Goal: Task Accomplishment & Management: Complete application form

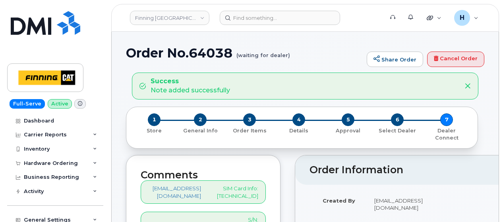
scroll to position [199, 0]
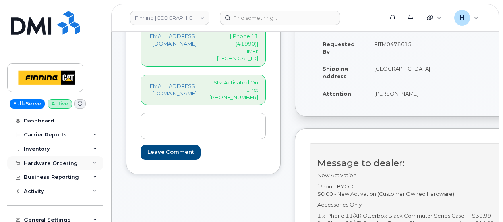
click at [45, 164] on div "Hardware Ordering" at bounding box center [51, 163] width 54 height 6
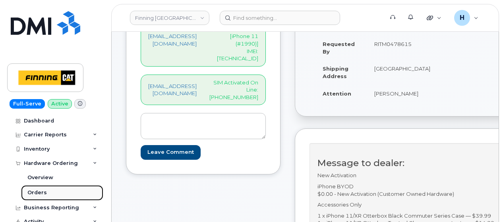
click at [37, 195] on div "Orders" at bounding box center [36, 192] width 19 height 7
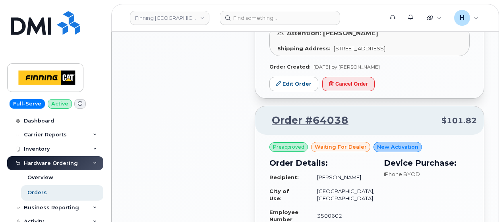
scroll to position [1033, 0]
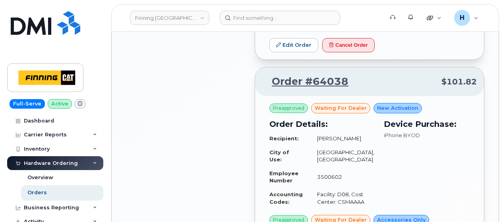
drag, startPoint x: 50, startPoint y: 201, endPoint x: 52, endPoint y: 191, distance: 11.0
click at [50, 201] on div "Business Reporting" at bounding box center [55, 208] width 96 height 14
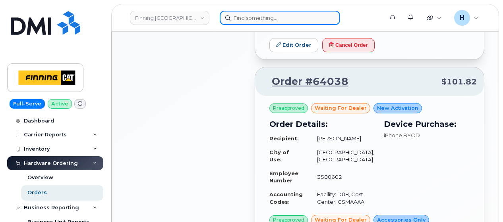
click at [245, 22] on input at bounding box center [280, 18] width 120 height 14
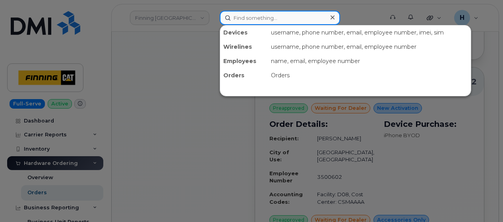
paste input "[PERSON_NAME]"
type input "[PERSON_NAME]"
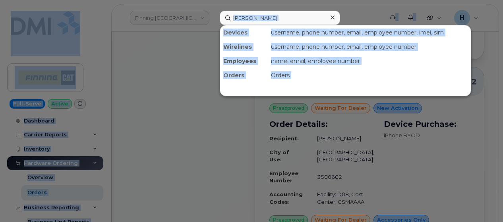
scroll to position [504, 0]
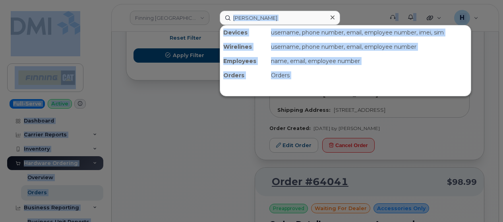
drag, startPoint x: 78, startPoint y: -43, endPoint x: 44, endPoint y: -43, distance: 33.4
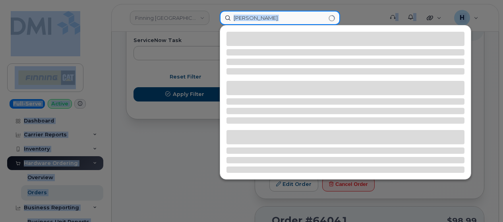
click at [281, 19] on input "Courtney Cedar" at bounding box center [280, 18] width 120 height 14
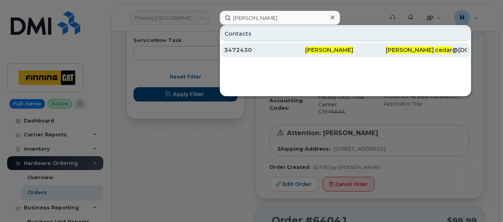
click at [261, 46] on div "3472430" at bounding box center [264, 50] width 81 height 8
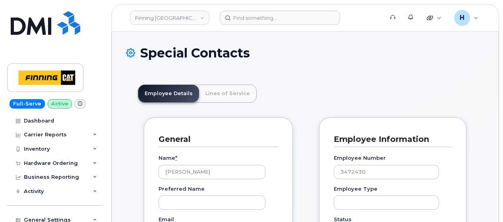
scroll to position [24, 0]
click at [217, 85] on link "Lines of Service" at bounding box center [227, 93] width 57 height 17
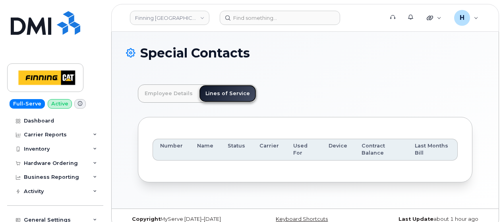
scroll to position [0, 0]
click at [50, 159] on div "Hardware Ordering" at bounding box center [55, 164] width 96 height 14
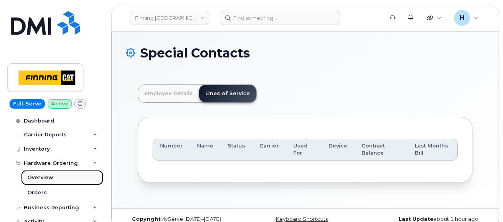
click at [44, 184] on link "Overview" at bounding box center [62, 177] width 82 height 15
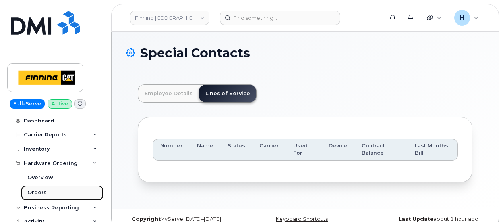
click at [44, 192] on div "Orders" at bounding box center [36, 192] width 19 height 7
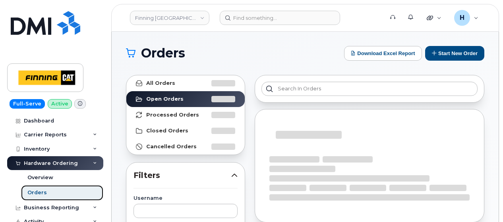
click at [45, 191] on div "Orders" at bounding box center [36, 192] width 19 height 7
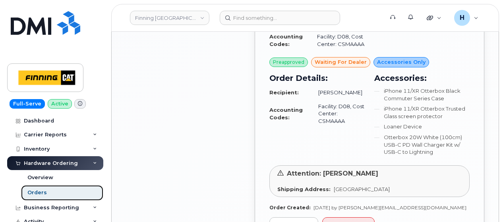
scroll to position [1271, 0]
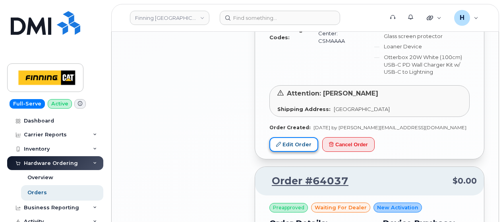
click at [292, 152] on link "Edit Order" at bounding box center [293, 144] width 49 height 15
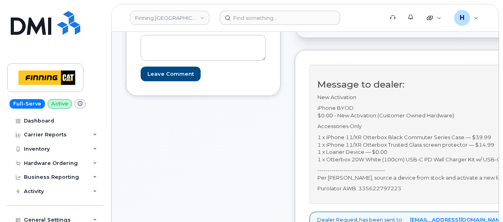
scroll to position [278, 0]
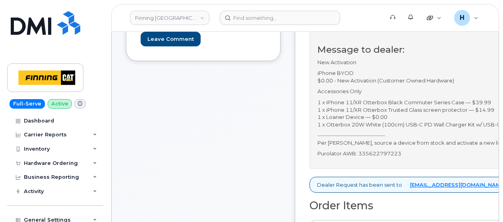
click at [390, 158] on p "Purolator AWB: 335622797223" at bounding box center [440, 154] width 246 height 8
copy p "335622797223"
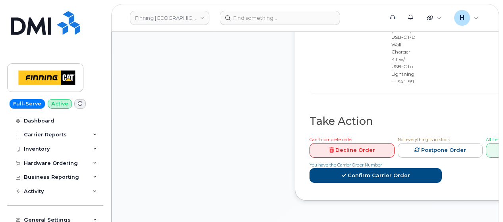
scroll to position [795, 0]
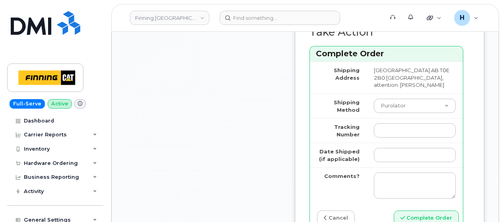
scroll to position [1033, 0]
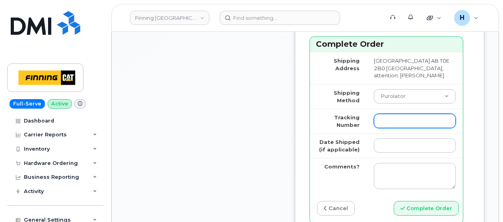
click at [404, 128] on input "Tracking Number" at bounding box center [415, 121] width 82 height 14
paste input "335622797223"
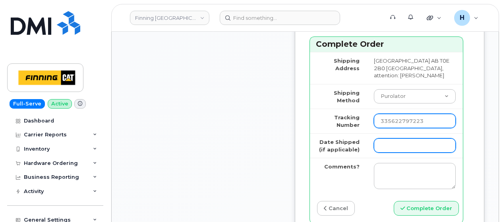
type input "335622797223"
drag, startPoint x: 406, startPoint y: 195, endPoint x: 409, endPoint y: 190, distance: 5.3
click at [406, 153] on input "Date Shipped (if applicable)" at bounding box center [415, 146] width 82 height 14
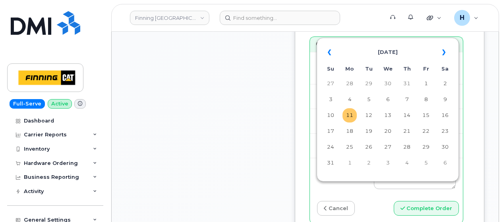
click at [354, 120] on td "11" at bounding box center [349, 115] width 14 height 14
type input "2025-08-11"
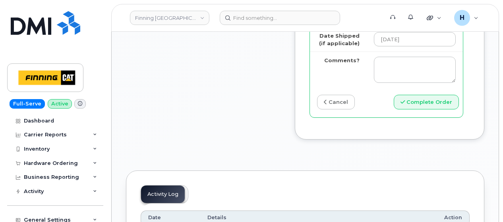
scroll to position [1152, 0]
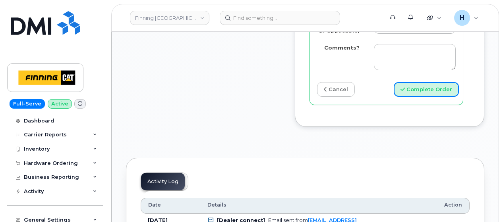
click at [405, 92] on icon "submit" at bounding box center [402, 89] width 4 height 5
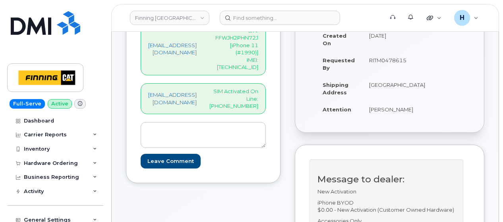
scroll to position [22, 0]
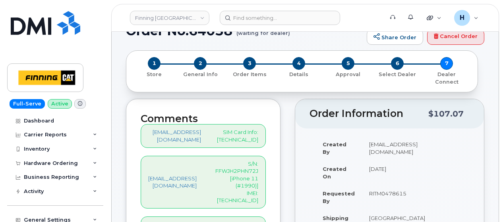
click at [244, 173] on p "S/N: FFWJH2PHN72J [iPhone 11 (#1990)] IMEI: 350559893825423" at bounding box center [233, 182] width 49 height 44
copy p "350559893825423"
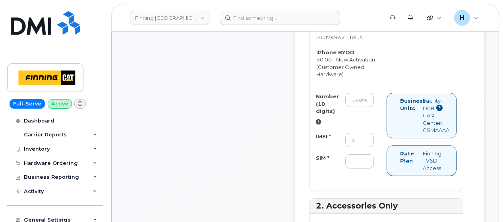
scroll to position [618, 0]
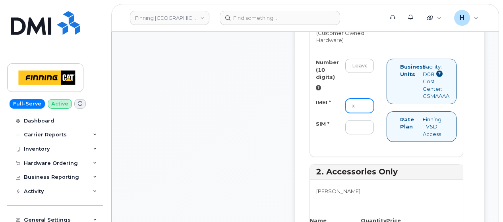
click at [374, 113] on input "x" at bounding box center [359, 106] width 29 height 14
paste input "350559893825423"
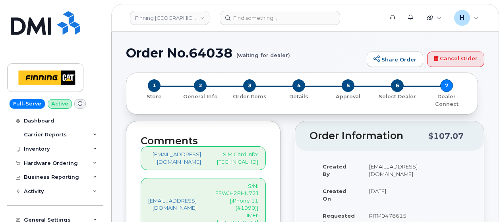
scroll to position [40, 0]
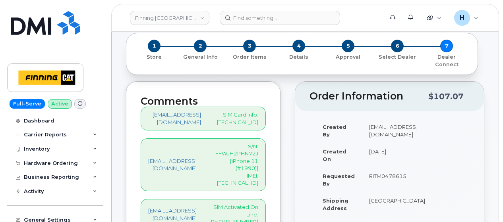
type input "350559893825423"
click at [257, 115] on p "SIM Card Info: 8912230102351114974" at bounding box center [236, 118] width 44 height 15
copy p "8912230102351114974"
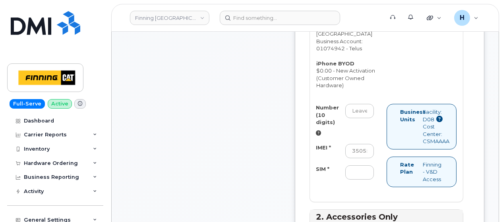
scroll to position [596, 0]
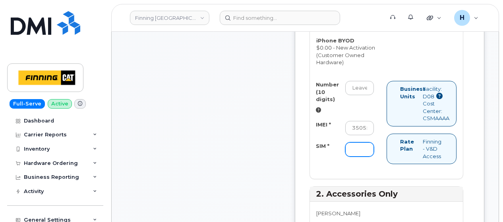
click at [372, 157] on input "SIM *" at bounding box center [359, 150] width 29 height 14
paste input "8912230102351114974"
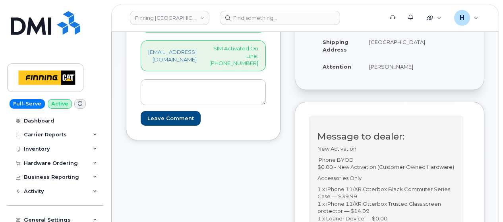
scroll to position [40, 0]
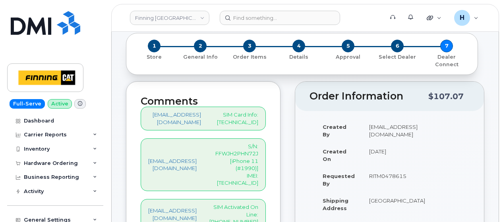
type input "8912230102351114974"
drag, startPoint x: 243, startPoint y: 185, endPoint x: 281, endPoint y: 182, distance: 37.8
click at [258, 204] on p "SIM Activated On Line:587-983-8409" at bounding box center [233, 215] width 49 height 22
copy p "587-983-8409"
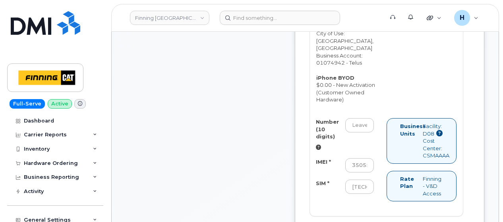
scroll to position [596, 0]
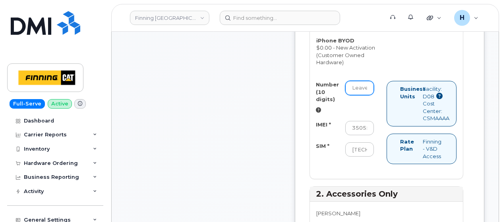
paste input "587-983-8409"
click at [374, 95] on input "Number (10 digits)" at bounding box center [359, 88] width 29 height 14
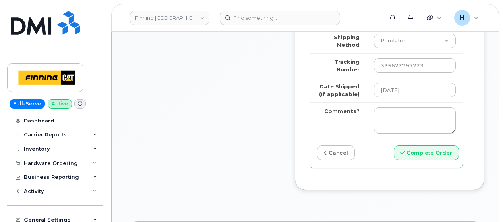
scroll to position [1152, 0]
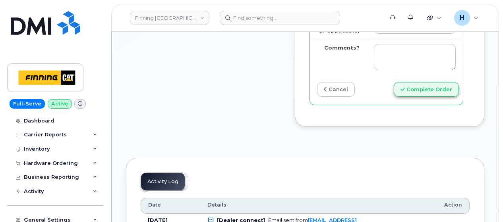
type input "5879838409"
click at [433, 97] on button "Complete Order" at bounding box center [426, 89] width 65 height 15
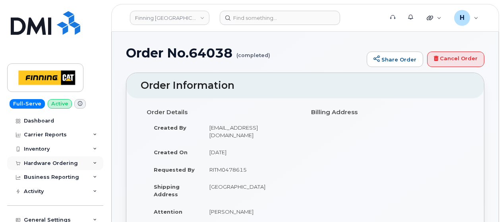
click at [56, 162] on div "Hardware Ordering" at bounding box center [51, 163] width 54 height 6
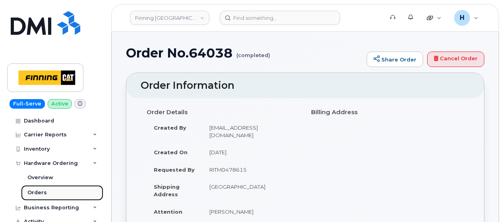
click at [50, 189] on link "Orders" at bounding box center [62, 193] width 82 height 15
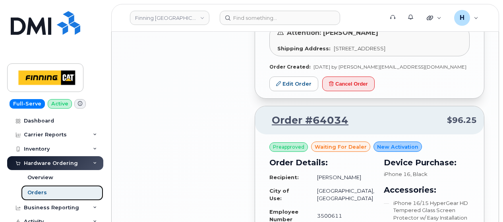
scroll to position [1232, 0]
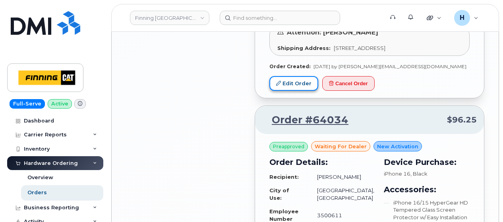
click at [293, 91] on link "Edit Order" at bounding box center [293, 83] width 49 height 15
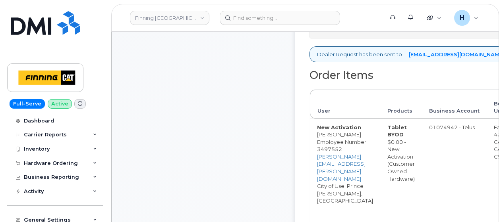
scroll to position [238, 0]
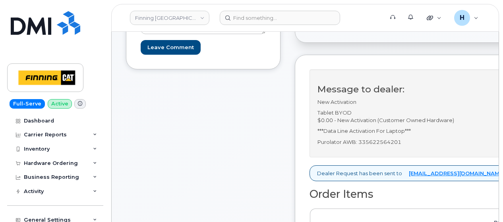
click at [405, 139] on p "Purolator AWB: 335622564201" at bounding box center [438, 143] width 243 height 8
copy p "335622564201"
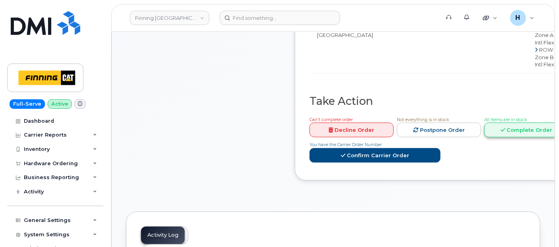
click at [503, 126] on link "Complete Order" at bounding box center [526, 130] width 84 height 15
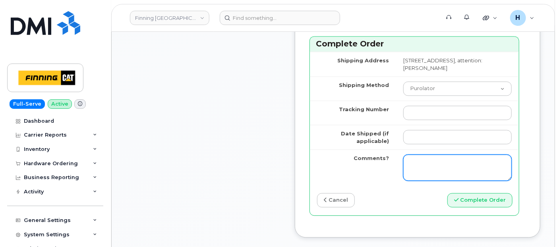
scroll to position [869, 0]
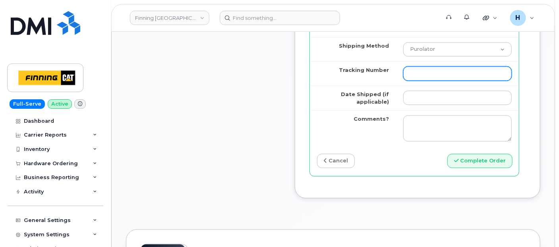
click at [422, 81] on input "Tracking Number" at bounding box center [457, 73] width 108 height 14
paste input "335622564201"
type input "335622564201"
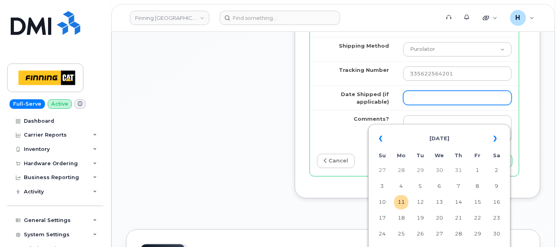
click at [419, 105] on input "Date Shipped (if applicable)" at bounding box center [457, 98] width 108 height 14
click at [396, 204] on td "11" at bounding box center [401, 202] width 14 height 14
type input "2025-08-11"
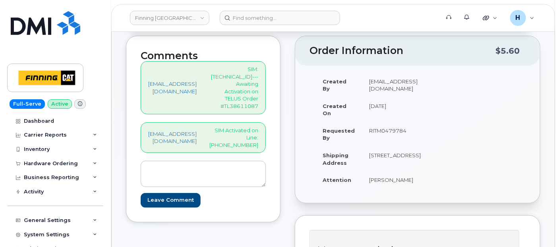
scroll to position [75, 0]
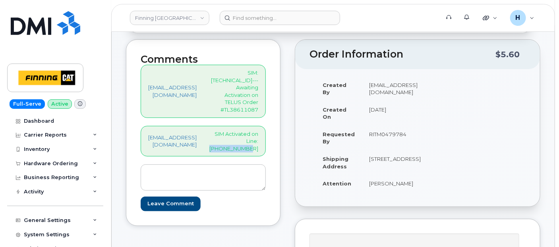
drag, startPoint x: 243, startPoint y: 133, endPoint x: 294, endPoint y: 135, distance: 50.9
click at [280, 135] on div "Comments hakaur@dminc.com SIM: 8912230102351110311--- Awaiting Activation on TE…" at bounding box center [203, 132] width 155 height 187
copy p "672-963-9967"
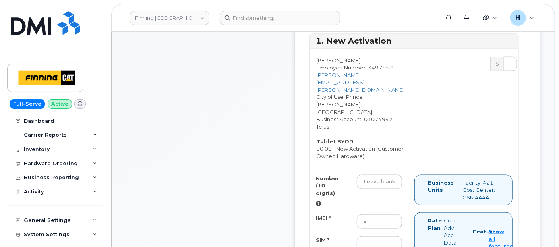
scroll to position [472, 0]
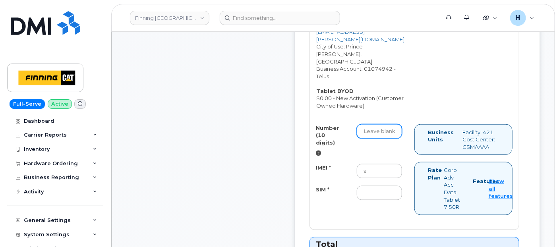
click at [379, 132] on input "Number (10 digits)" at bounding box center [379, 131] width 45 height 14
paste input "672-963-9967"
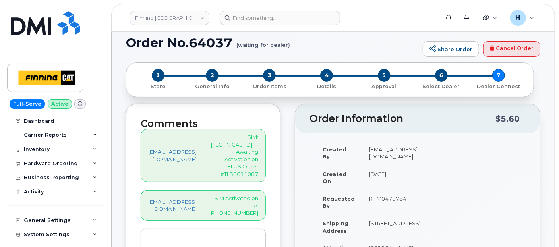
scroll to position [0, 0]
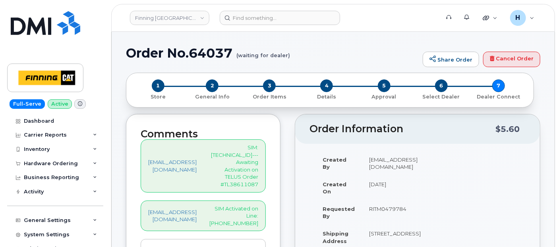
type input "6729639967"
click at [244, 151] on p "SIM: [TECHNICAL_ID]--- Awaiting Activation on TELUS Order #TL38611087" at bounding box center [233, 166] width 49 height 44
copy p "SIM"
drag, startPoint x: 244, startPoint y: 151, endPoint x: 242, endPoint y: 160, distance: 9.6
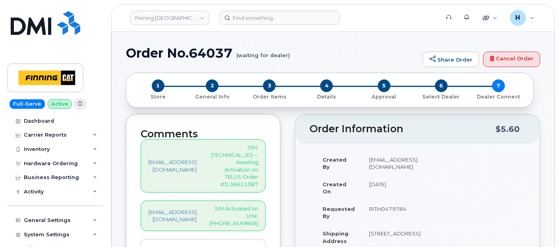
click at [242, 160] on p "SIM: [TECHNICAL_ID]--- Awaiting Activation on TELUS Order #TL38611087" at bounding box center [233, 166] width 49 height 44
click at [244, 157] on p "SIM: [TECHNICAL_ID]--- Awaiting Activation on TELUS Order #TL38611087" at bounding box center [233, 166] width 49 height 44
copy p "[TECHNICAL_ID]"
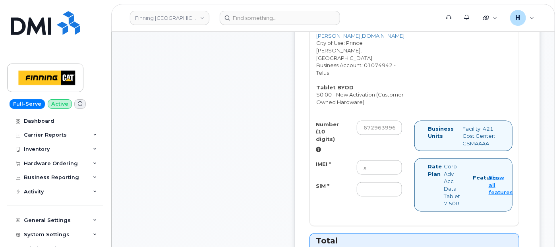
scroll to position [530, 0]
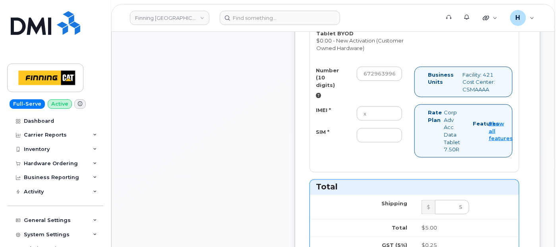
click at [393, 141] on div "Number (10 digits) 6729639967 IMEI * x SIM *" at bounding box center [362, 108] width 104 height 83
click at [388, 132] on input "SIM *" at bounding box center [379, 135] width 45 height 14
paste input "[TECHNICAL_ID]"
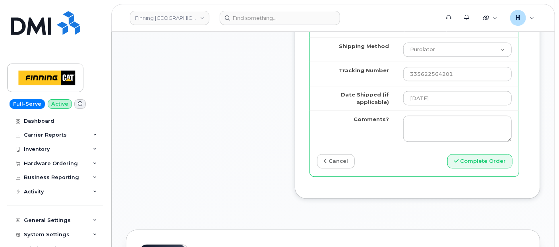
scroll to position [883, 0]
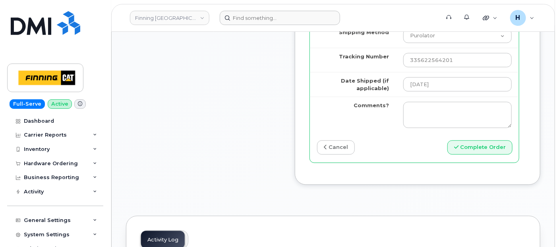
type input "[TECHNICAL_ID]"
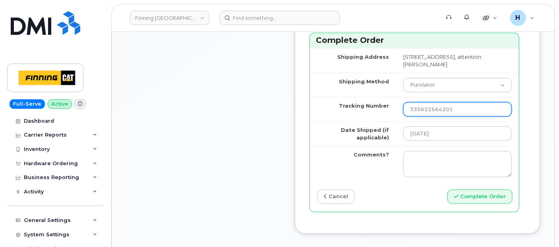
scroll to position [795, 0]
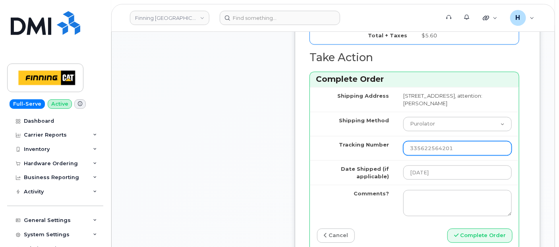
drag, startPoint x: 464, startPoint y: 163, endPoint x: 367, endPoint y: 163, distance: 96.5
click at [367, 160] on tr "Tracking Number 335622564201" at bounding box center [414, 148] width 209 height 24
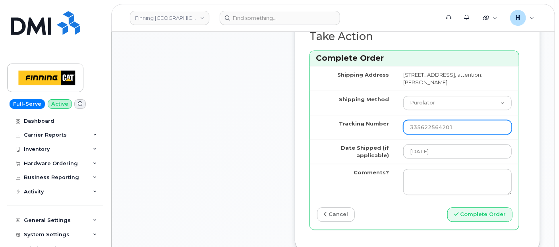
scroll to position [927, 0]
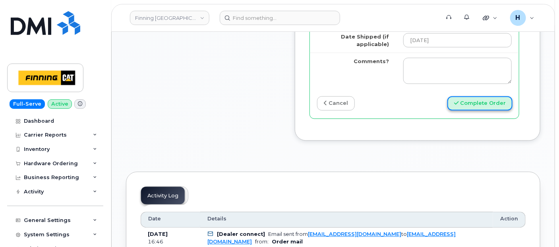
click at [471, 111] on button "Complete Order" at bounding box center [479, 103] width 65 height 15
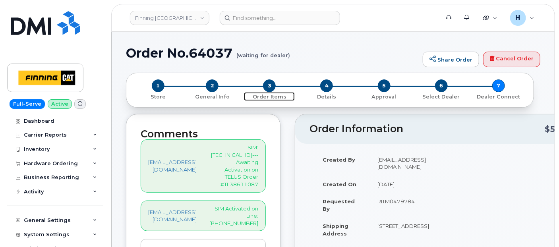
click at [268, 85] on span "3" at bounding box center [269, 85] width 13 height 13
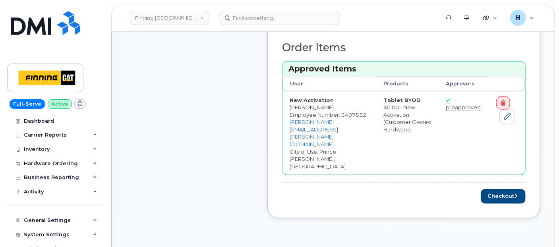
scroll to position [309, 0]
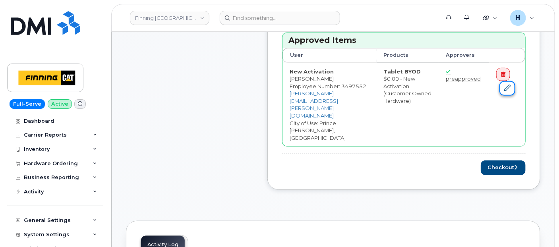
click at [504, 85] on icon at bounding box center [507, 88] width 6 height 6
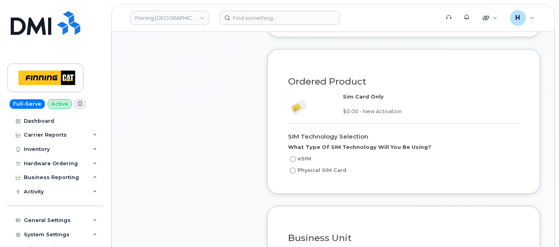
scroll to position [562, 0]
click at [292, 174] on input "Physical SIM Card" at bounding box center [293, 171] width 6 height 6
radio input "true"
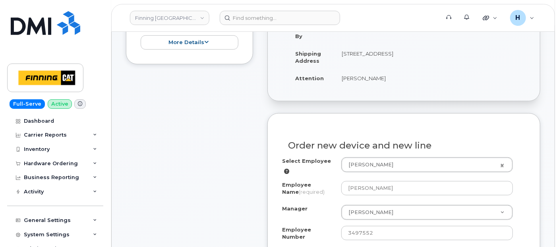
scroll to position [32, 0]
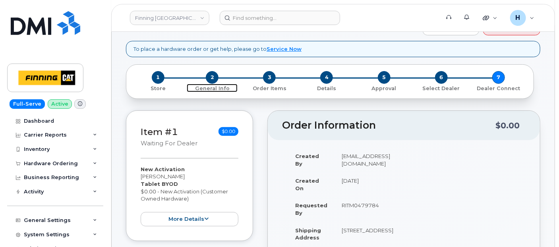
click at [211, 75] on span "2" at bounding box center [212, 77] width 13 height 13
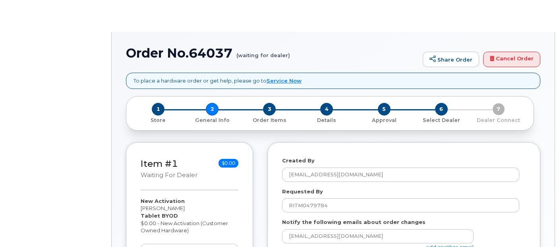
select select
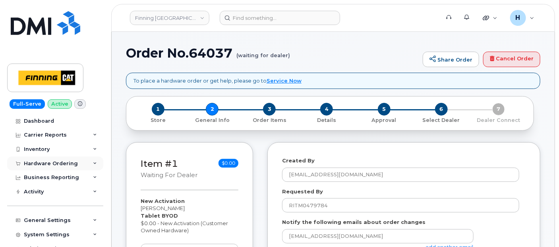
click at [44, 165] on div "Hardware Ordering" at bounding box center [51, 163] width 54 height 6
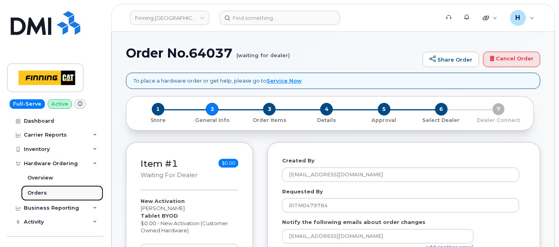
click at [36, 193] on div "Orders" at bounding box center [36, 192] width 19 height 7
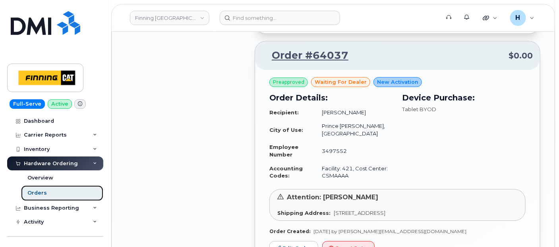
scroll to position [1103, 0]
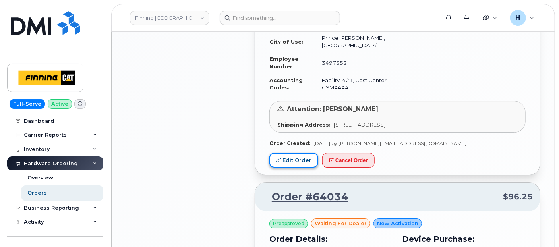
click at [290, 163] on link "Edit Order" at bounding box center [293, 160] width 49 height 15
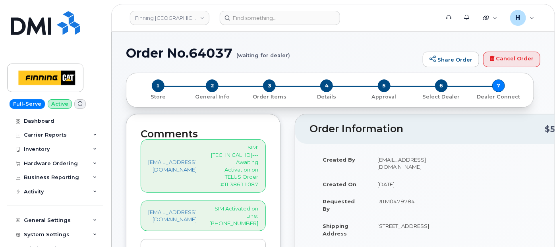
scroll to position [44, 0]
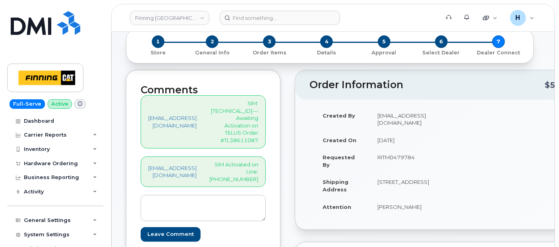
click at [257, 114] on p "SIM: [TECHNICAL_ID]--- Awaiting Activation on TELUS Order #TL38611087" at bounding box center [233, 122] width 49 height 44
click at [257, 111] on p "SIM: [TECHNICAL_ID]--- Awaiting Activation on TELUS Order #TL38611087" at bounding box center [233, 122] width 49 height 44
copy p "8912230102351110311"
click at [271, 42] on span "3" at bounding box center [269, 41] width 13 height 13
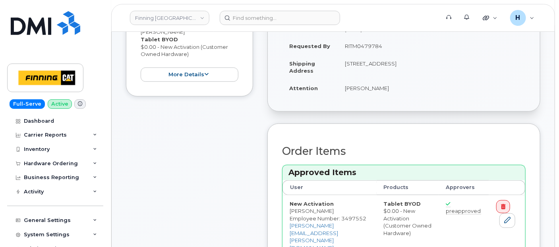
scroll to position [309, 0]
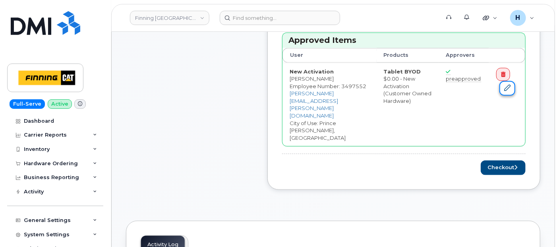
click at [507, 85] on icon at bounding box center [507, 88] width 6 height 6
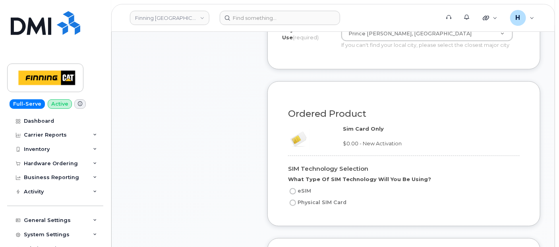
scroll to position [618, 0]
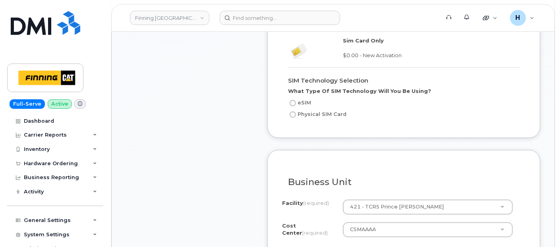
click at [291, 118] on input "Physical SIM Card" at bounding box center [293, 115] width 6 height 6
radio input "true"
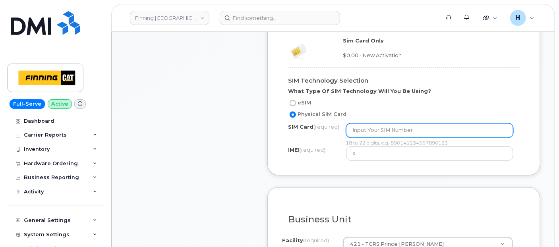
click at [352, 138] on input "text" at bounding box center [429, 131] width 167 height 14
paste input "[TECHNICAL_ID]"
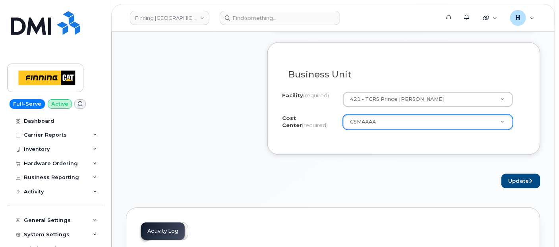
scroll to position [795, 0]
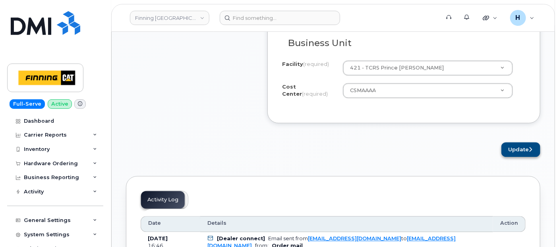
type input "[TECHNICAL_ID]"
click at [527, 157] on button "Update" at bounding box center [520, 149] width 39 height 15
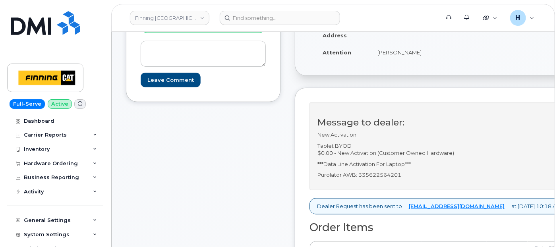
scroll to position [265, 0]
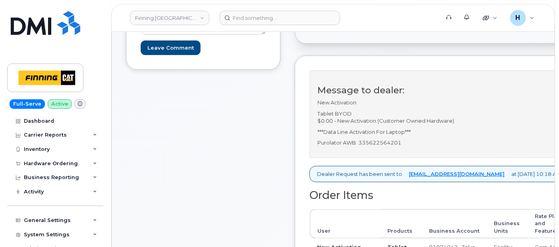
click at [404, 143] on p "Purolator AWB: 335622564201" at bounding box center [438, 143] width 243 height 8
copy p "335622564201"
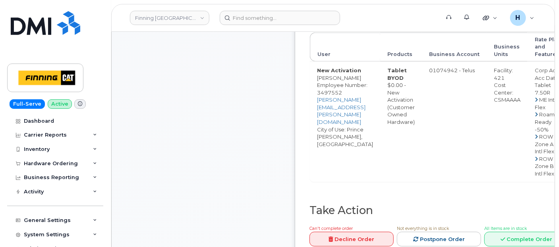
scroll to position [574, 0]
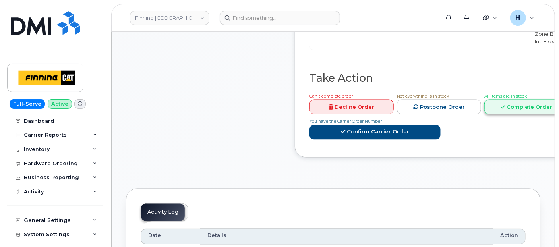
click at [523, 103] on link "Complete Order" at bounding box center [526, 107] width 84 height 15
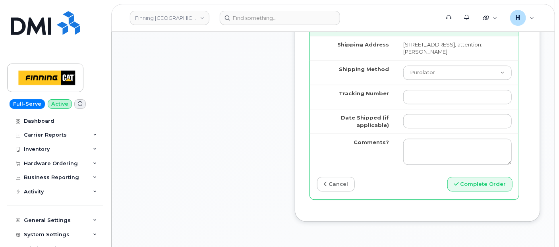
scroll to position [927, 0]
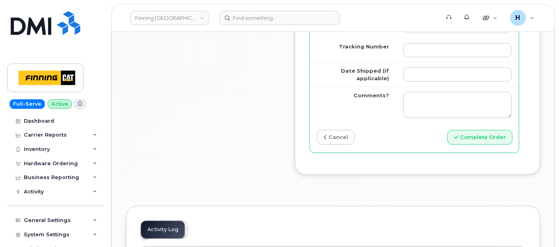
click at [418, 62] on td at bounding box center [457, 50] width 123 height 24
click at [420, 57] on input "Tracking Number" at bounding box center [457, 50] width 108 height 14
paste input "335622564201"
type input "335622564201"
click at [420, 85] on td at bounding box center [457, 74] width 123 height 25
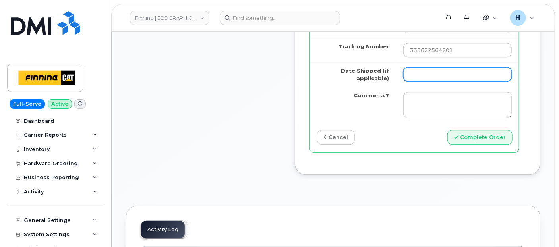
click at [424, 81] on input "Date Shipped (if applicable)" at bounding box center [457, 74] width 108 height 14
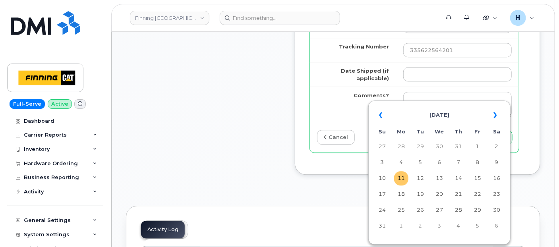
click at [400, 178] on td "11" at bounding box center [401, 178] width 14 height 14
type input "2025-08-11"
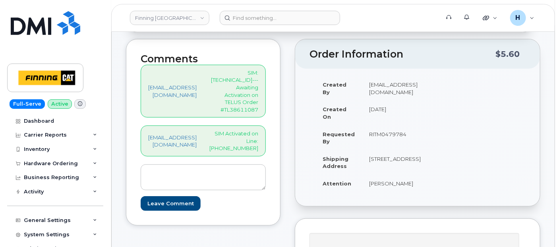
scroll to position [44, 0]
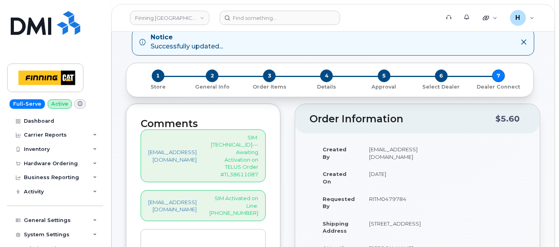
click at [232, 141] on p "SIM: 8912230102351110311--- Awaiting Activation on TELUS Order #TL38611087" at bounding box center [233, 156] width 49 height 44
copy p "8912230102351110311"
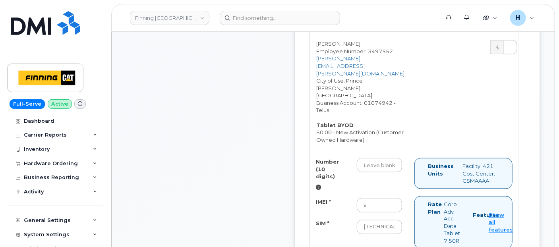
scroll to position [485, 0]
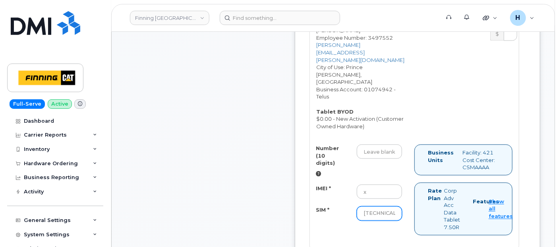
click at [385, 207] on input "8912230102351110311" at bounding box center [379, 214] width 45 height 14
paste input "8912230102351110311"
type input "8912230102351110311"
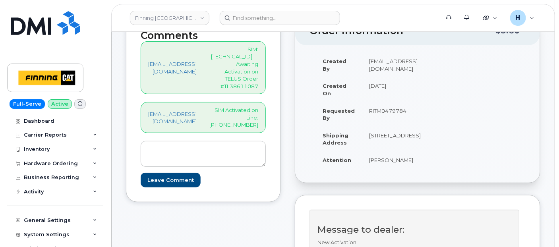
scroll to position [0, 0]
drag, startPoint x: 254, startPoint y: 110, endPoint x: 282, endPoint y: 112, distance: 28.3
click at [258, 112] on p "SIM Activated on Line: 672-963-9967" at bounding box center [233, 117] width 49 height 22
copy p "672-963-9967"
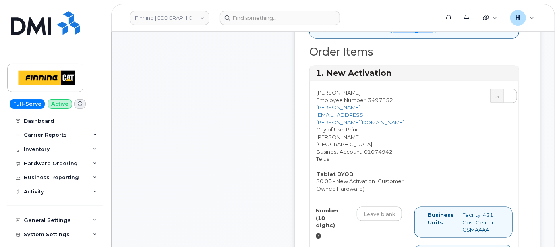
scroll to position [441, 0]
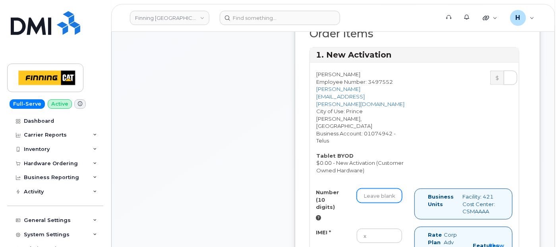
click at [377, 191] on input "Number (10 digits)" at bounding box center [379, 196] width 45 height 14
paste input "672-963-9967"
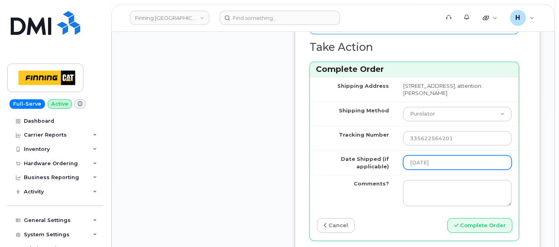
scroll to position [927, 0]
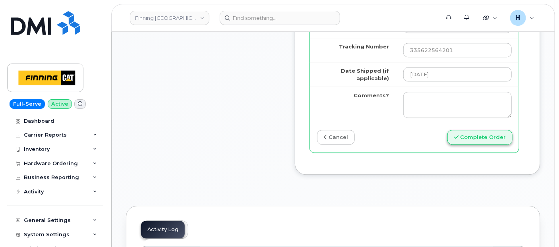
type input "6729639967"
click at [482, 145] on button "Complete Order" at bounding box center [479, 137] width 65 height 15
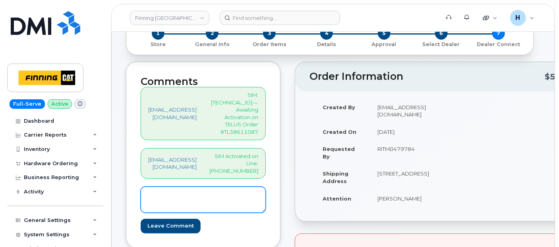
scroll to position [44, 0]
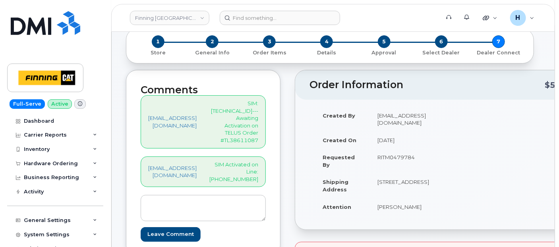
click at [258, 164] on p "SIM Activated on Line: [PHONE_NUMBER]" at bounding box center [233, 172] width 49 height 22
drag, startPoint x: 261, startPoint y: 164, endPoint x: 244, endPoint y: 175, distance: 19.6
click at [244, 175] on div "[EMAIL_ADDRESS][DOMAIN_NAME] SIM: [TECHNICAL_ID]--- Awaiting Activation on TELU…" at bounding box center [203, 168] width 125 height 146
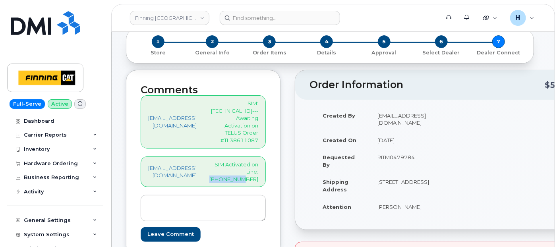
drag, startPoint x: 238, startPoint y: 166, endPoint x: 276, endPoint y: 164, distance: 38.2
click at [258, 164] on p "SIM Activated on Line: [PHONE_NUMBER]" at bounding box center [233, 172] width 49 height 22
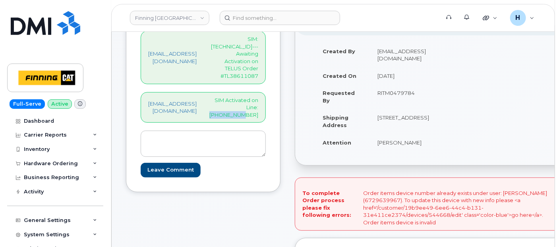
scroll to position [176, 0]
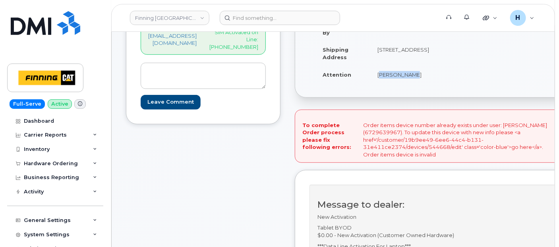
drag, startPoint x: 403, startPoint y: 72, endPoint x: 433, endPoint y: 71, distance: 29.8
click at [433, 71] on td "[PERSON_NAME]" at bounding box center [403, 74] width 66 height 17
copy td "[PERSON_NAME]"
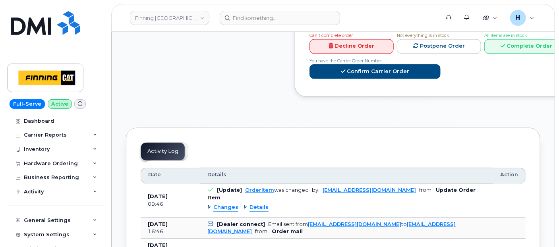
scroll to position [662, 0]
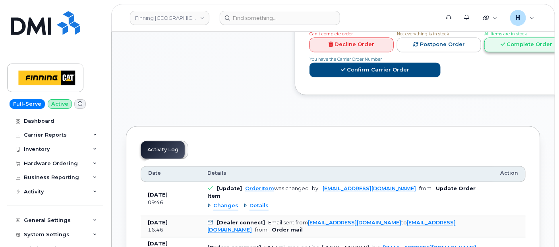
click at [528, 38] on link "Complete Order" at bounding box center [526, 45] width 84 height 15
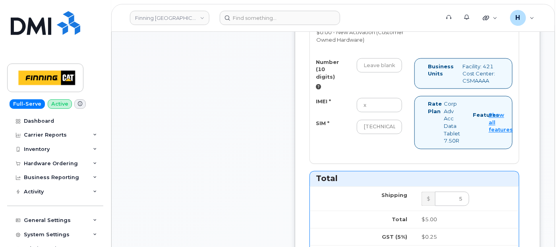
scroll to position [574, 0]
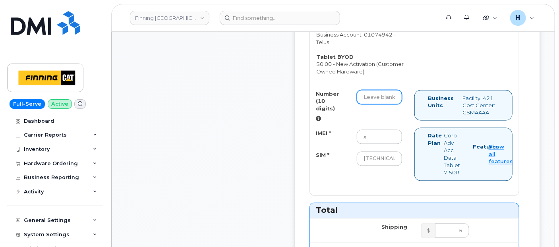
click at [387, 95] on input "Number (10 digits)" at bounding box center [379, 97] width 45 height 14
paste input "[PHONE_NUMBER]"
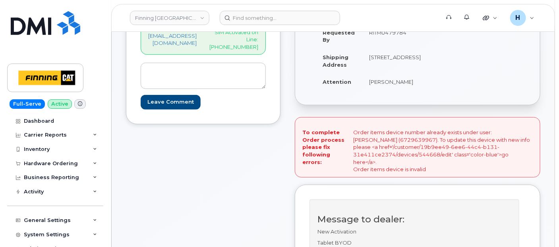
scroll to position [88, 0]
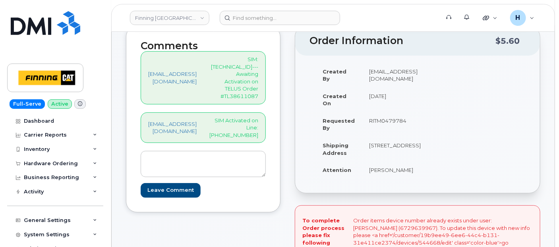
type input "6729831376"
click at [255, 69] on p "SIM: [TECHNICAL_ID]--- Awaiting Activation on TELUS Order #TL38611087" at bounding box center [233, 78] width 49 height 44
click at [256, 66] on p "SIM: [TECHNICAL_ID]--- Awaiting Activation on TELUS Order #TL38611087" at bounding box center [233, 78] width 49 height 44
copy p "[TECHNICAL_ID]"
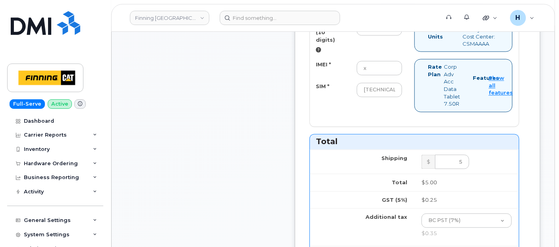
scroll to position [662, 0]
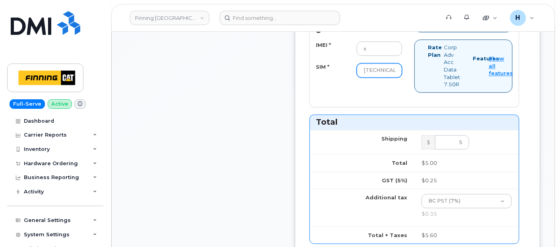
click at [391, 71] on input "[TECHNICAL_ID]" at bounding box center [379, 71] width 45 height 14
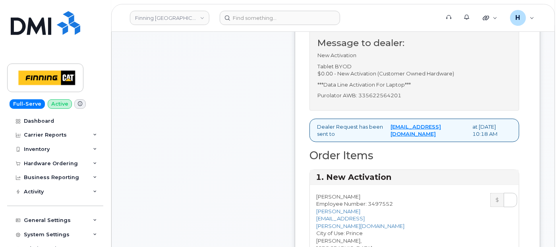
scroll to position [0, 0]
click at [400, 111] on div "Message to dealer: New Activation Tablet BYOD $0.00 - New Activation (Customer …" at bounding box center [414, 67] width 210 height 88
copy p "335622564201"
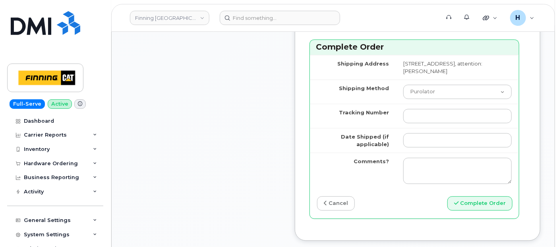
scroll to position [927, 0]
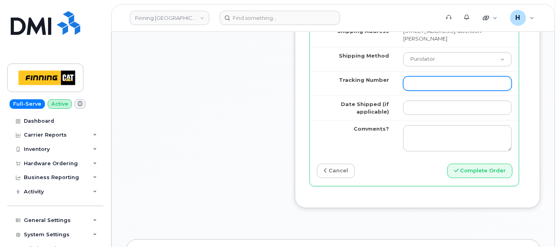
click at [428, 91] on input "Tracking Number" at bounding box center [457, 83] width 108 height 14
paste input "335622564201"
type input "335622564201"
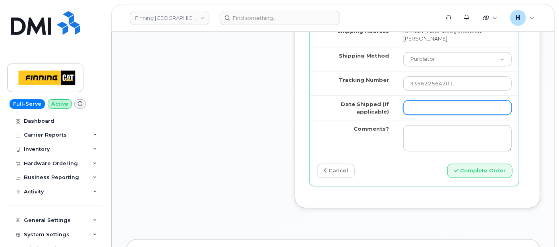
click at [423, 115] on input "Date Shipped (if applicable)" at bounding box center [457, 108] width 108 height 14
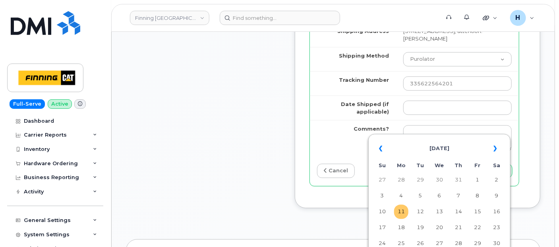
click at [402, 207] on td "11" at bounding box center [401, 212] width 14 height 14
type input "[DATE]"
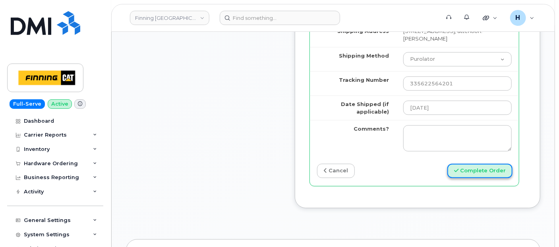
click at [506, 178] on button "Complete Order" at bounding box center [479, 171] width 65 height 15
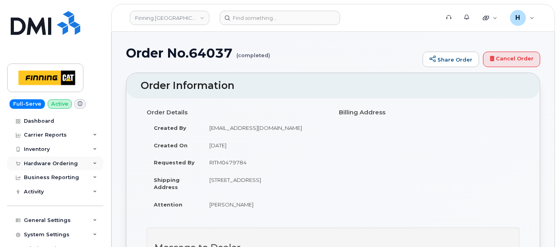
click at [64, 168] on div "Hardware Ordering" at bounding box center [55, 164] width 96 height 14
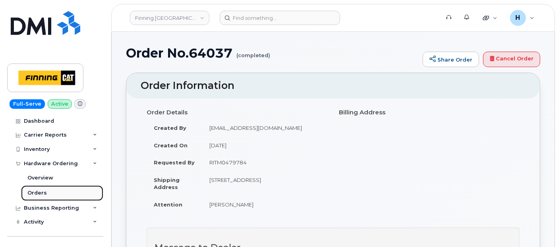
click at [58, 192] on link "Orders" at bounding box center [62, 193] width 82 height 15
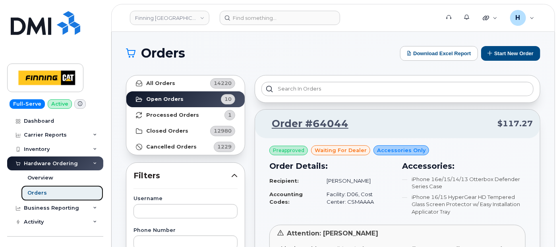
click at [58, 192] on link "Orders" at bounding box center [62, 193] width 82 height 15
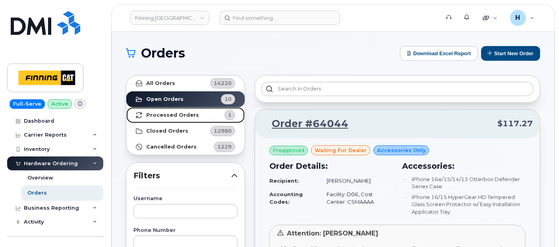
click at [181, 110] on link "Processed Orders 1" at bounding box center [185, 115] width 118 height 16
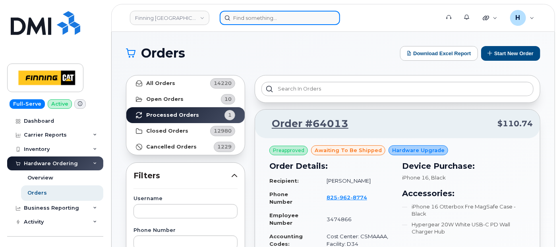
click at [236, 19] on input at bounding box center [280, 18] width 120 height 14
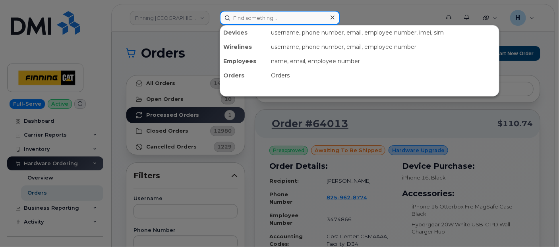
paste input "[PERSON_NAME]"
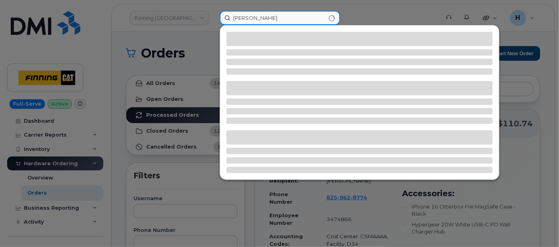
type input "[PERSON_NAME]"
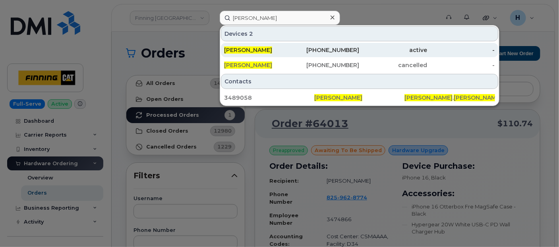
click at [251, 46] on span "[PERSON_NAME]" at bounding box center [248, 49] width 48 height 7
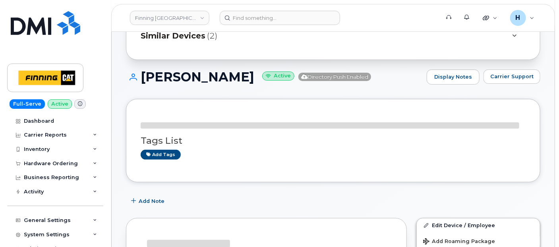
scroll to position [155, 0]
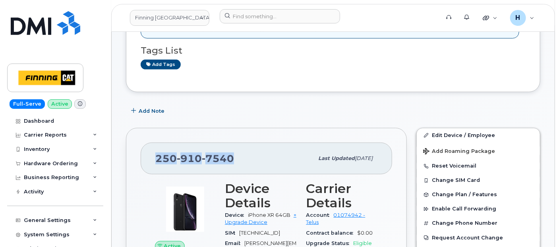
drag, startPoint x: 234, startPoint y: 154, endPoint x: 147, endPoint y: 159, distance: 86.3
click at [147, 159] on div "[PHONE_NUMBER] Last updated [DATE]" at bounding box center [266, 159] width 251 height 32
copy span "[PHONE_NUMBER]"
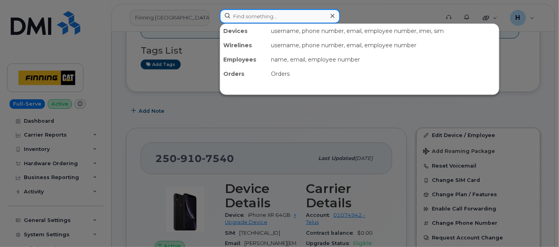
click at [239, 10] on input at bounding box center [280, 16] width 120 height 14
paste input "[PERSON_NAME]"
type input "[PERSON_NAME]"
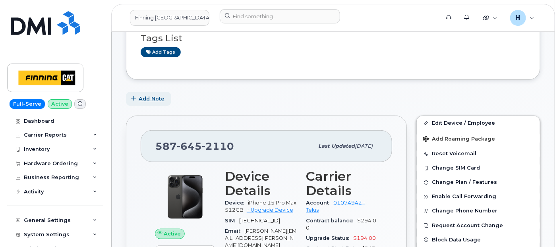
scroll to position [220, 0]
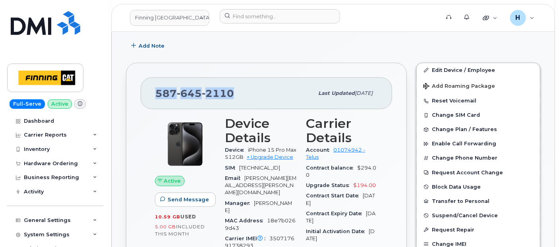
drag, startPoint x: 233, startPoint y: 93, endPoint x: 157, endPoint y: 96, distance: 76.7
click at [157, 96] on div "[PHONE_NUMBER]" at bounding box center [234, 93] width 158 height 17
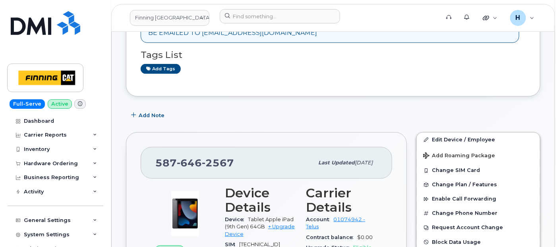
scroll to position [176, 0]
